Goal: Information Seeking & Learning: Learn about a topic

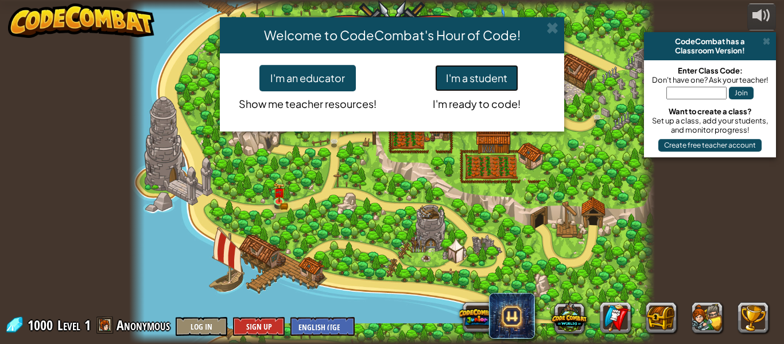
click at [449, 76] on button "I'm a student" at bounding box center [476, 78] width 83 height 26
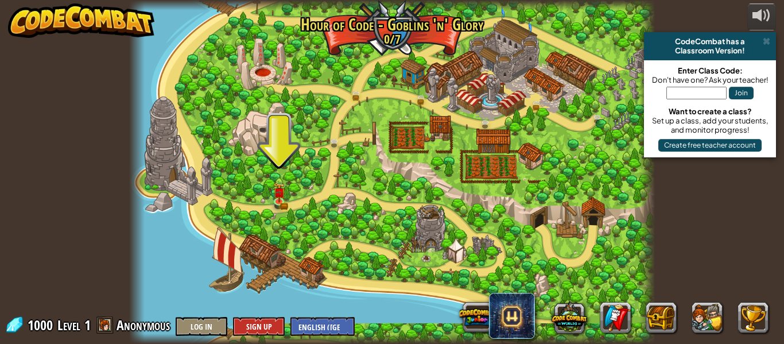
click at [301, 165] on div at bounding box center [392, 172] width 526 height 344
click at [287, 168] on div at bounding box center [392, 172] width 526 height 344
click at [269, 193] on div at bounding box center [392, 172] width 526 height 344
click at [281, 191] on img at bounding box center [278, 187] width 7 height 7
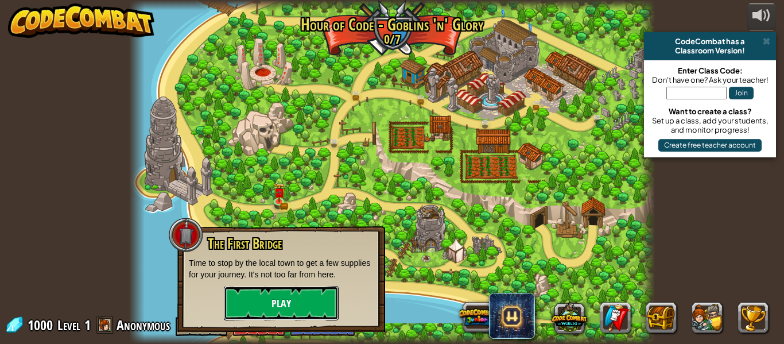
click at [272, 289] on button "Play" at bounding box center [281, 303] width 115 height 34
